Goal: Information Seeking & Learning: Check status

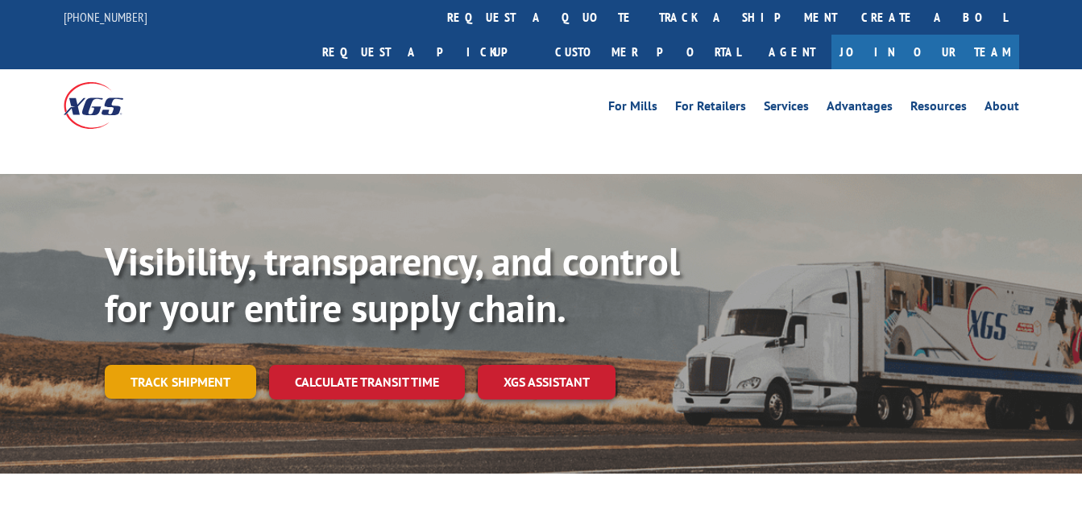
drag, startPoint x: 0, startPoint y: 0, endPoint x: 203, endPoint y: 342, distance: 397.3
click at [203, 365] on link "Track shipment" at bounding box center [180, 382] width 151 height 34
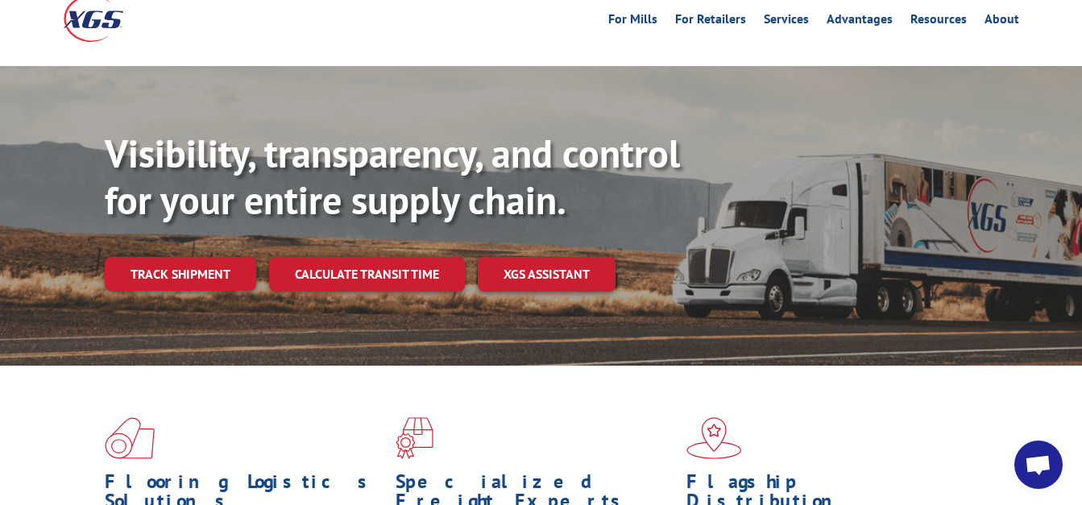
scroll to position [81, 0]
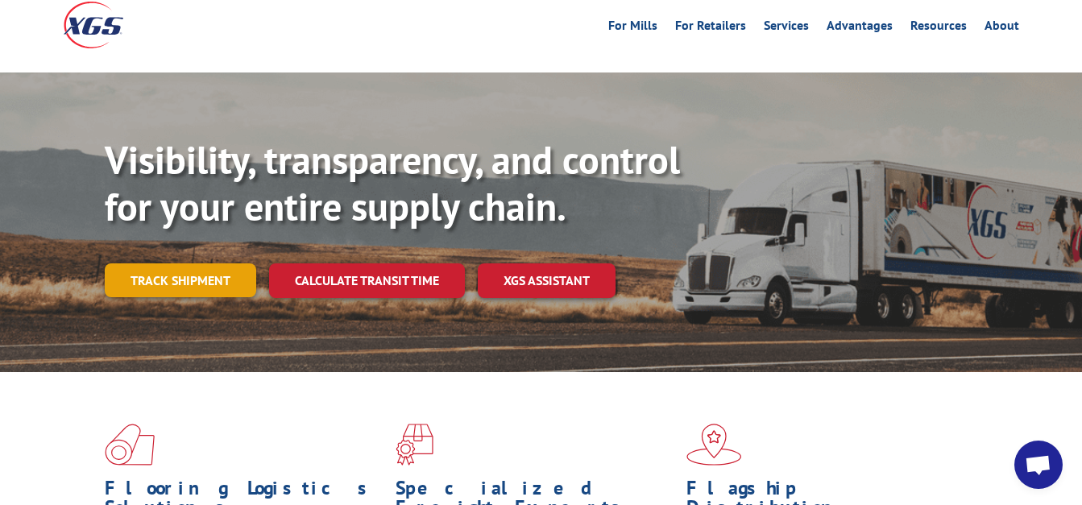
click at [180, 263] on link "Track shipment" at bounding box center [180, 280] width 151 height 34
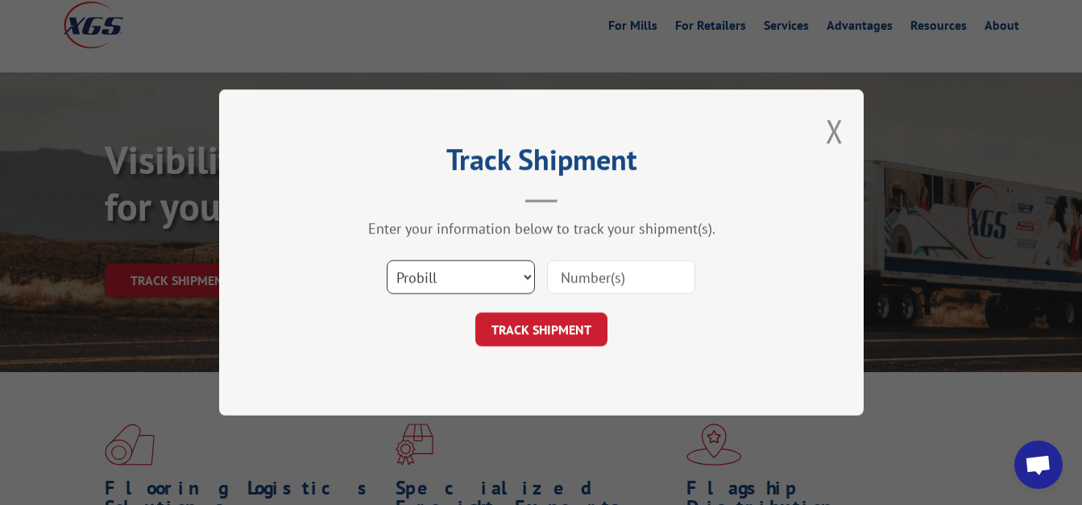
drag, startPoint x: 499, startPoint y: 278, endPoint x: 447, endPoint y: 296, distance: 55.3
click at [500, 277] on select "Select category... Probill BOL PO" at bounding box center [461, 277] width 148 height 34
select select "bol"
click at [387, 260] on select "Select category... Probill BOL PO" at bounding box center [461, 277] width 148 height 34
click at [621, 291] on input at bounding box center [621, 277] width 148 height 34
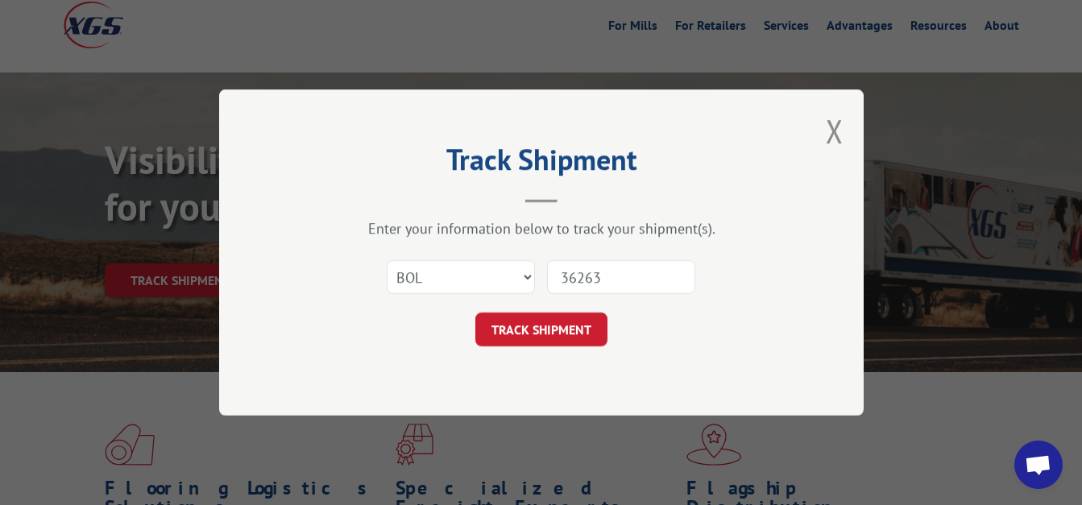
type input "362639"
click button "TRACK SHIPMENT" at bounding box center [541, 330] width 132 height 34
